Goal: Information Seeking & Learning: Learn about a topic

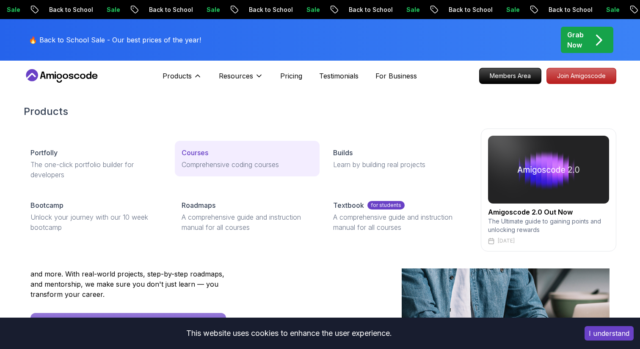
click at [206, 158] on link "Courses Comprehensive coding courses" at bounding box center [247, 159] width 144 height 36
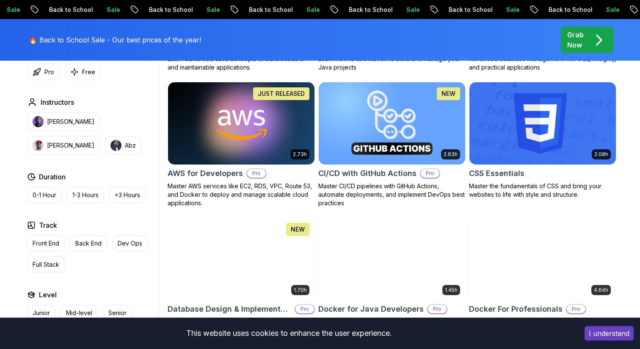
scroll to position [644, 0]
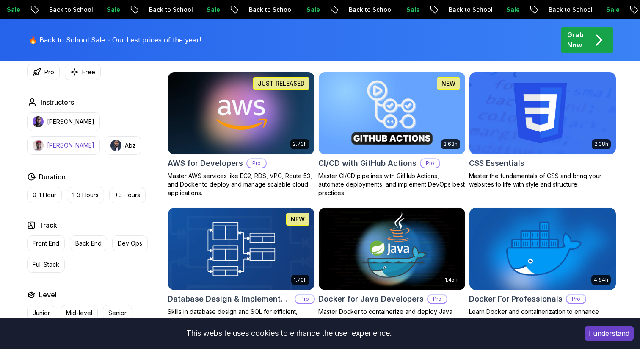
click at [94, 141] on p "[PERSON_NAME]" at bounding box center [70, 145] width 47 height 8
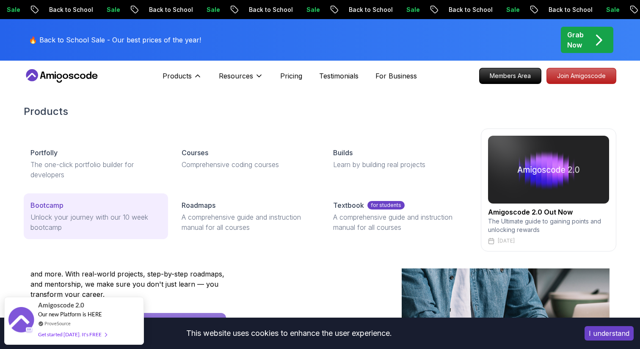
click at [58, 218] on p "Unlock your journey with our 10 week bootcamp" at bounding box center [95, 222] width 131 height 20
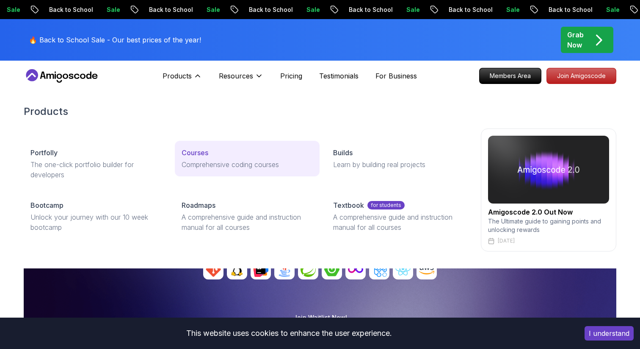
click at [199, 153] on p "Courses" at bounding box center [195, 152] width 27 height 10
